Goal: Task Accomplishment & Management: Manage account settings

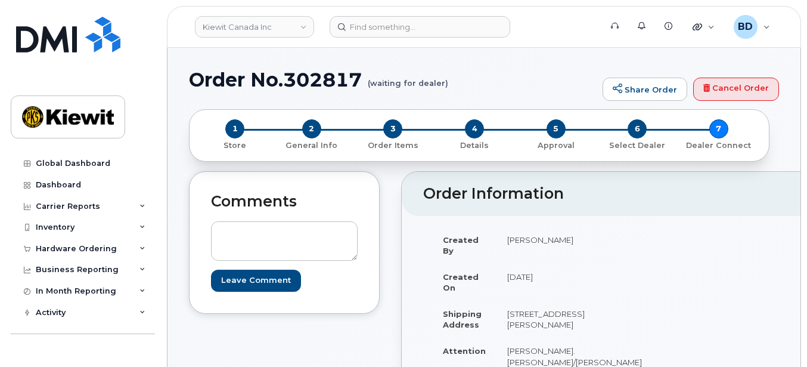
scroll to position [556, 0]
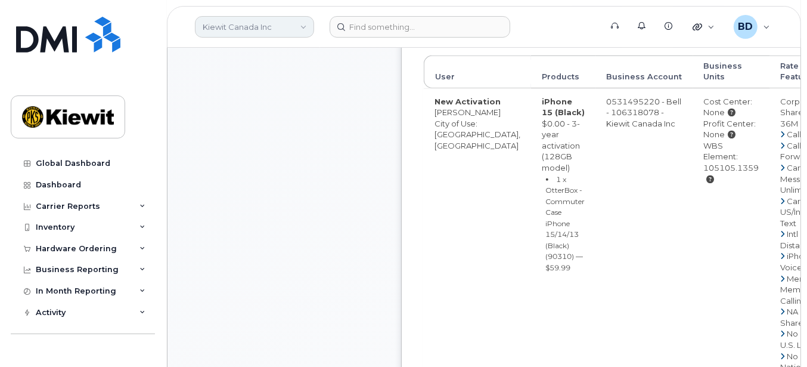
click at [290, 23] on link "Kiewit Canada Inc" at bounding box center [254, 26] width 119 height 21
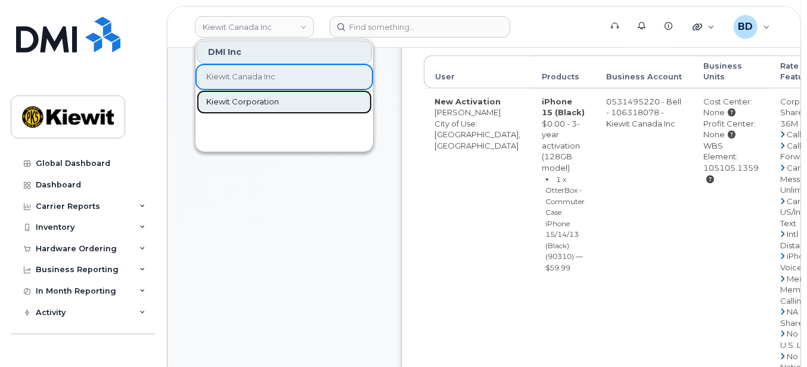
click at [245, 99] on span "Kiewit Corporation" at bounding box center [242, 102] width 73 height 12
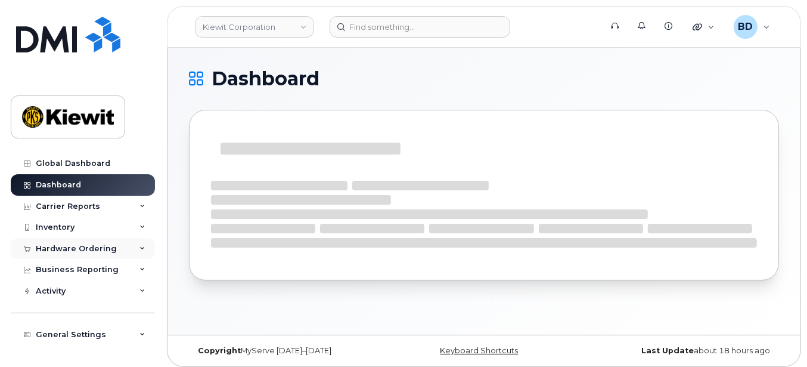
click at [139, 249] on icon at bounding box center [142, 249] width 6 height 6
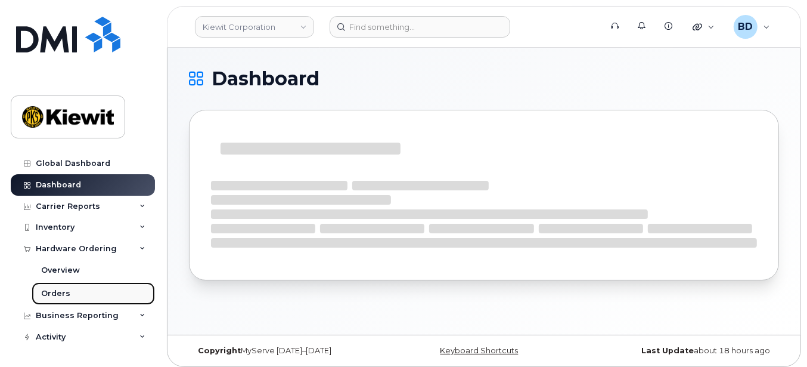
click at [101, 300] on link "Orders" at bounding box center [93, 293] width 123 height 23
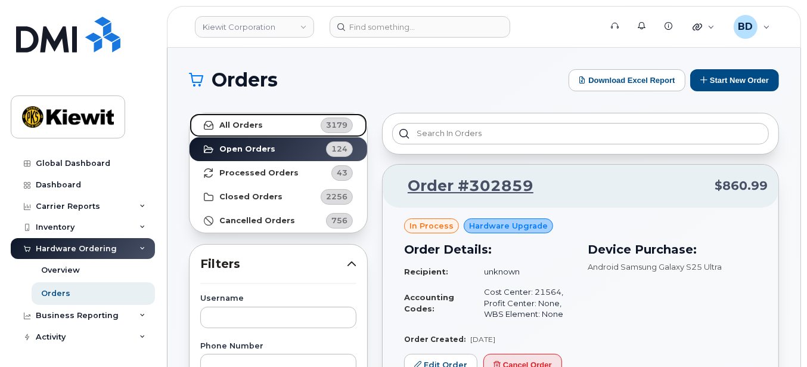
click at [268, 121] on link "All Orders 3179" at bounding box center [279, 125] width 178 height 24
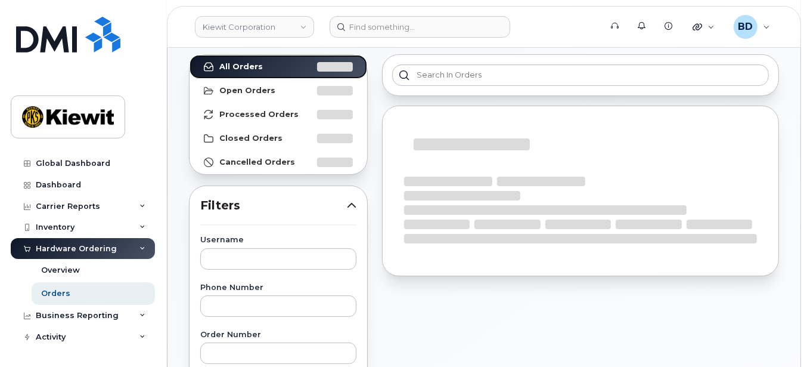
scroll to position [159, 0]
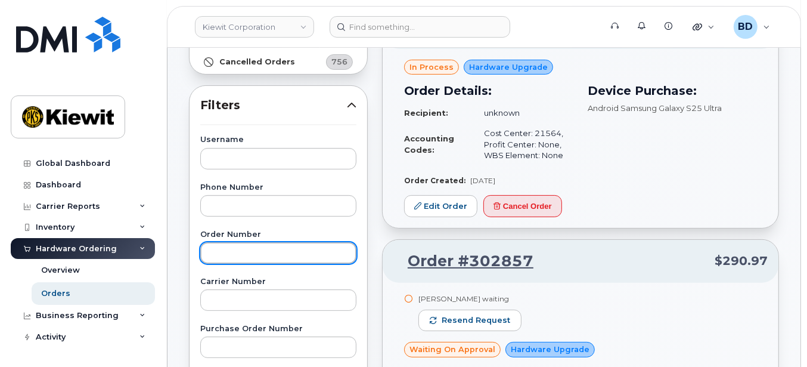
click at [223, 255] on input "text" at bounding box center [278, 252] width 156 height 21
type input "302664"
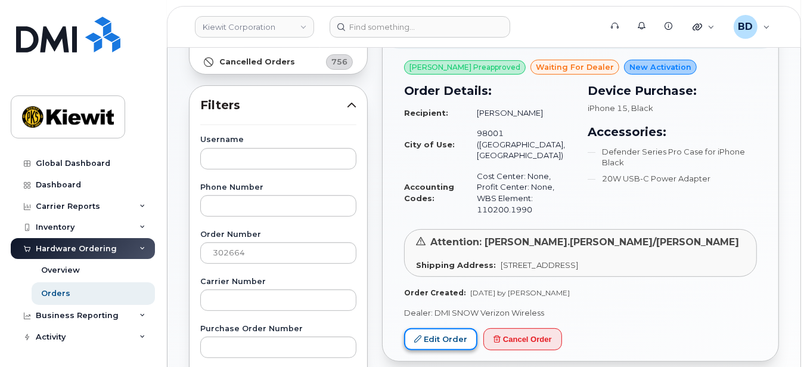
click at [436, 328] on link "Edit Order" at bounding box center [440, 339] width 73 height 22
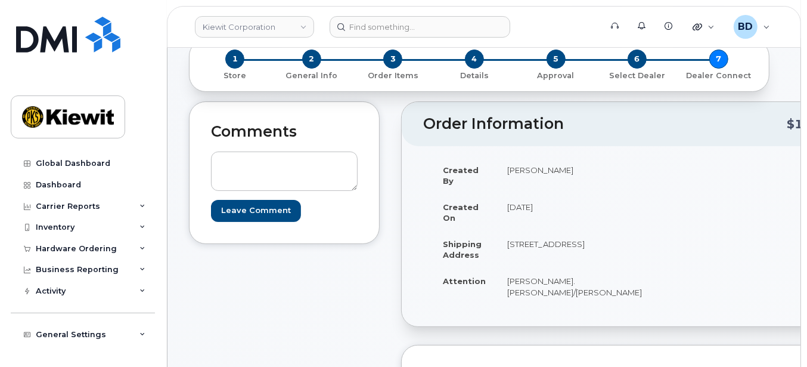
scroll to position [79, 0]
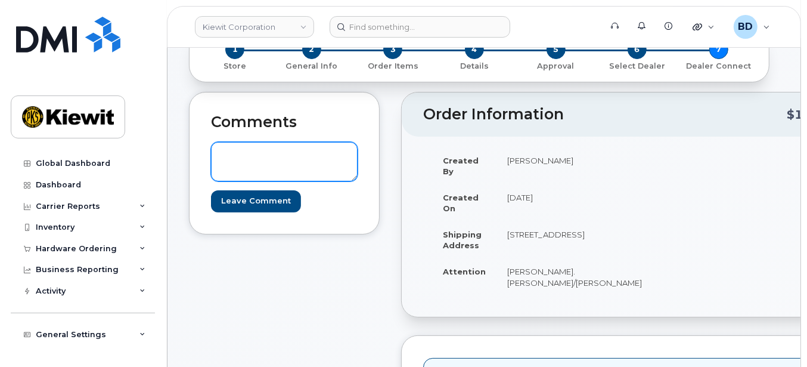
click at [218, 148] on textarea at bounding box center [284, 161] width 147 height 39
click at [307, 174] on textarea "Good morning Can we please get the shipping address changed to" at bounding box center [284, 161] width 147 height 39
paste textarea "10055 Trainstation Circle, Lone Tree, CO 80124"
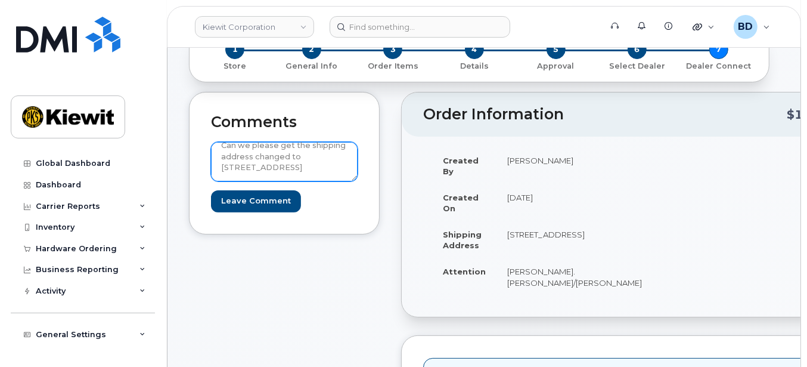
click at [267, 173] on textarea "Good morning Can we please get the shipping address changed to 10055 Trainstati…" at bounding box center [284, 161] width 147 height 39
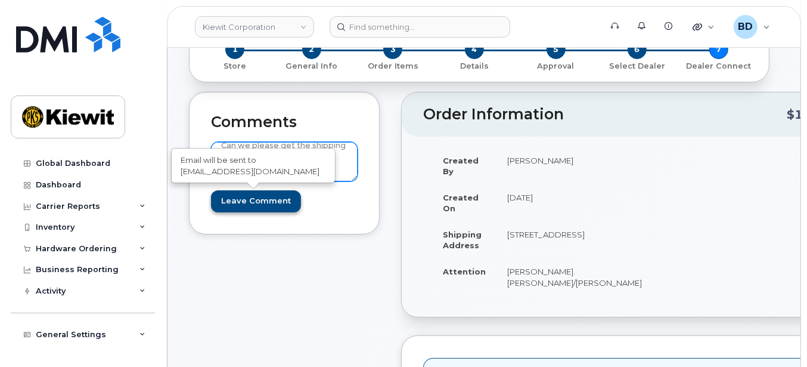
type textarea "Good morning Can we please get the shipping address changed to 10055 Trainstati…"
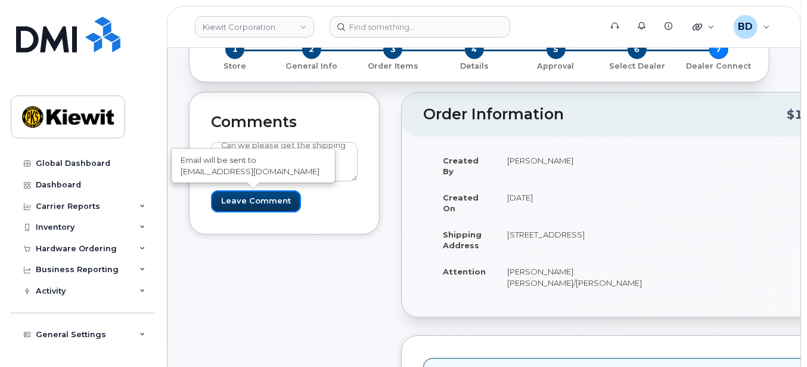
drag, startPoint x: 271, startPoint y: 202, endPoint x: 548, endPoint y: 265, distance: 284.2
click at [270, 202] on input "Leave Comment" at bounding box center [256, 201] width 90 height 22
type input "Create Event"
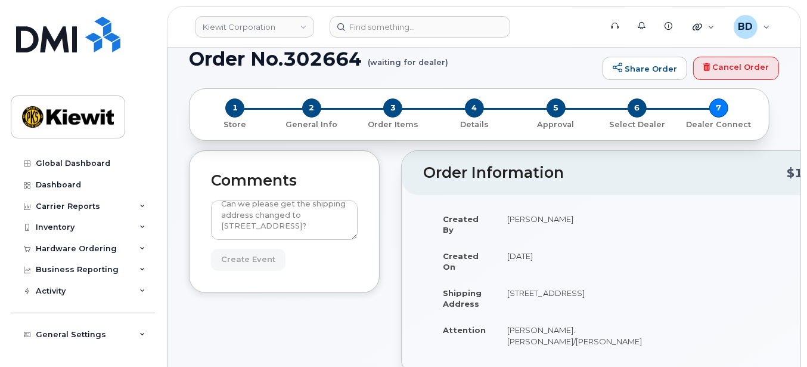
scroll to position [0, 0]
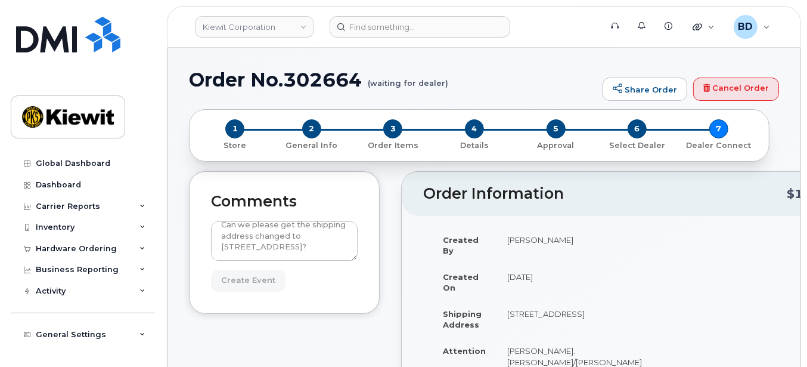
click at [274, 200] on h2 "Comments" at bounding box center [284, 201] width 147 height 17
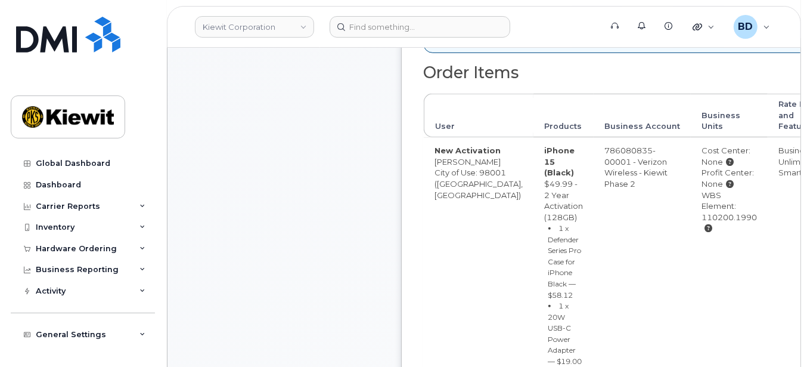
scroll to position [46, 0]
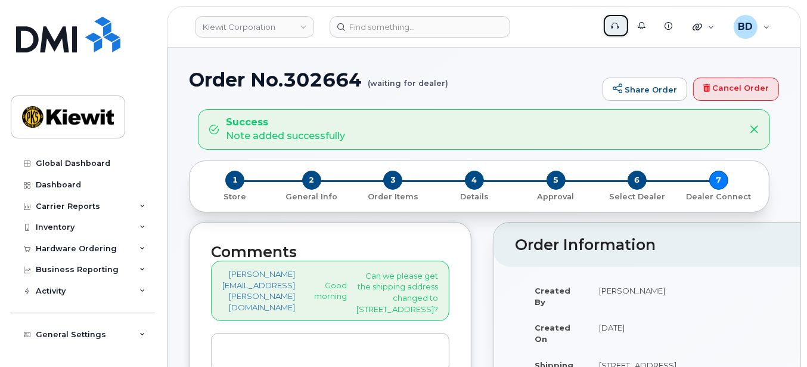
click at [619, 24] on icon at bounding box center [615, 26] width 8 height 8
click at [713, 26] on div "Quicklinks" at bounding box center [703, 27] width 39 height 24
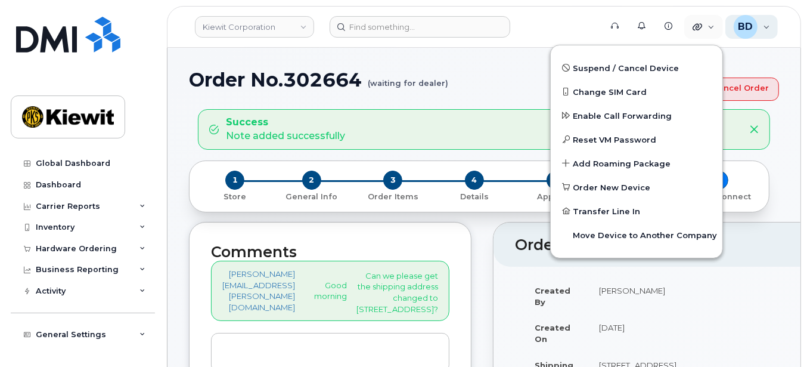
click at [767, 23] on div "BD Barbara Dye Wireless Admin" at bounding box center [752, 27] width 53 height 24
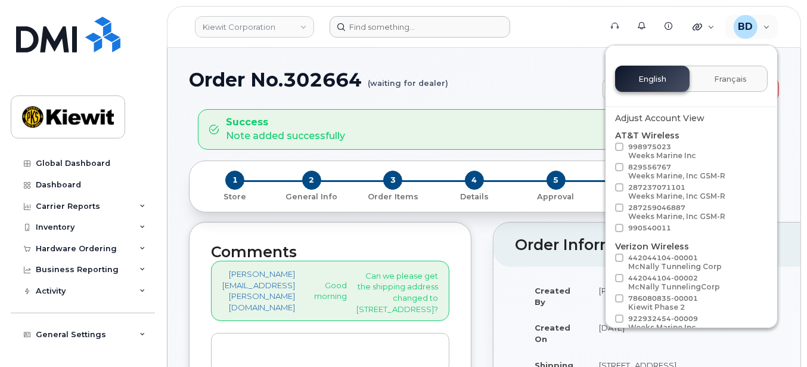
click at [556, 25] on form at bounding box center [461, 26] width 263 height 21
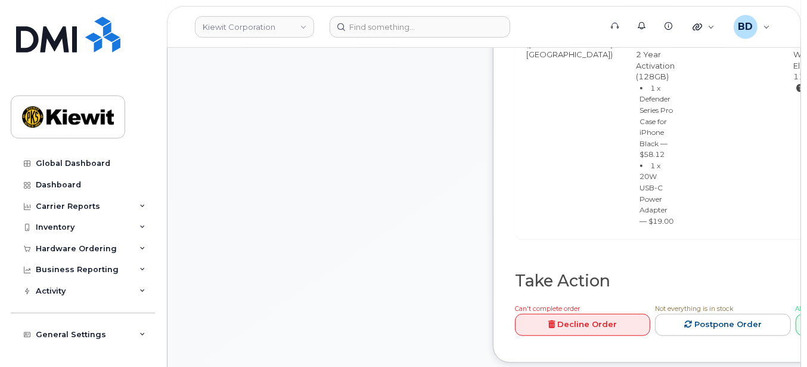
scroll to position [556, 0]
